Goal: Task Accomplishment & Management: Manage account settings

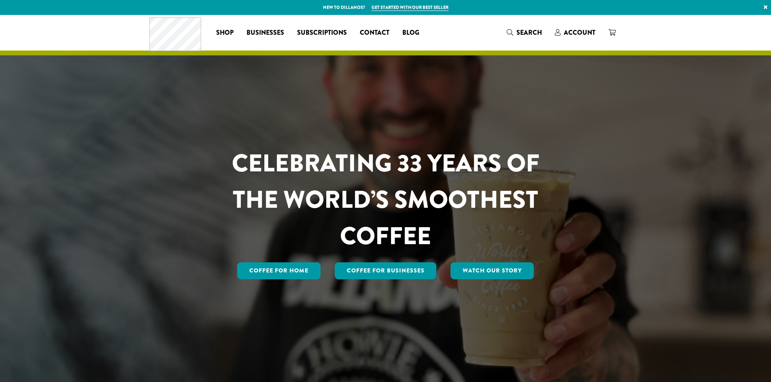
click at [568, 32] on span "Account" at bounding box center [580, 32] width 32 height 9
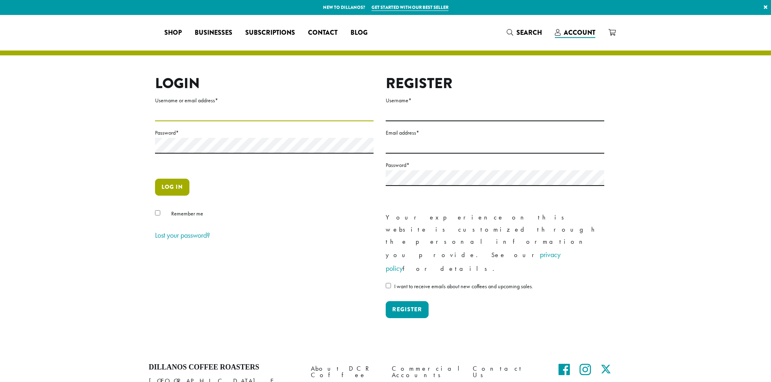
type input "**********"
click at [172, 182] on button "Log in" at bounding box center [172, 187] width 34 height 17
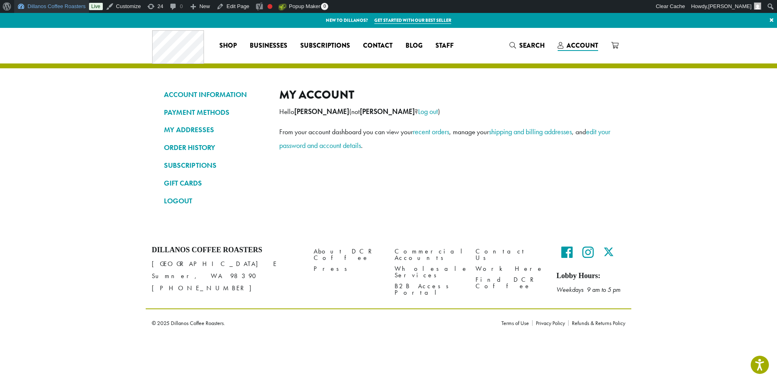
click at [54, 3] on link "Dillanos Coffee Roasters" at bounding box center [51, 6] width 75 height 13
